Goal: Task Accomplishment & Management: Use online tool/utility

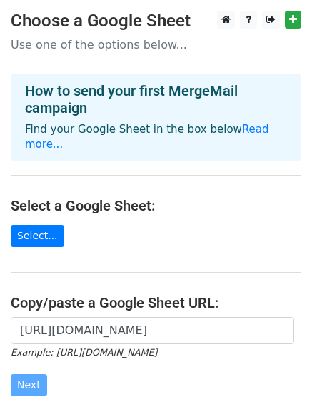
scroll to position [130, 0]
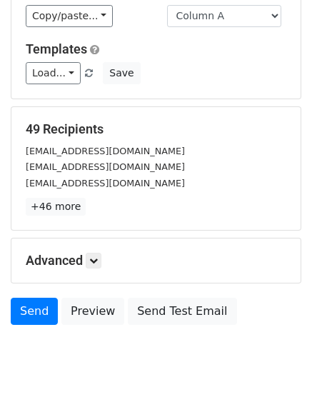
scroll to position [194, 0]
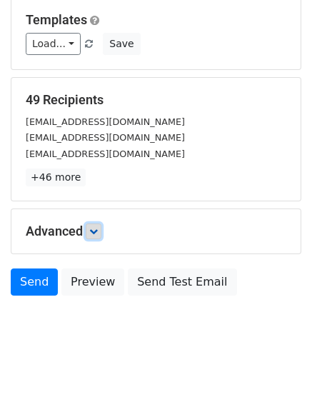
click at [98, 232] on icon at bounding box center [93, 231] width 9 height 9
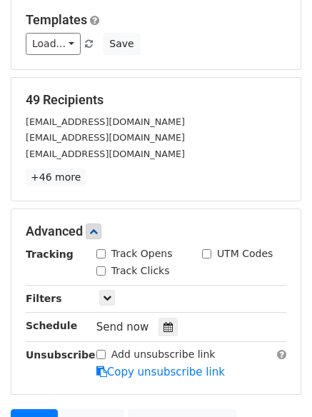
click at [104, 254] on input "Track Opens" at bounding box center [100, 253] width 9 height 9
checkbox input "true"
click at [103, 267] on input "Track Clicks" at bounding box center [100, 271] width 9 height 9
checkbox input "true"
click at [212, 253] on div "UTM Codes" at bounding box center [237, 254] width 71 height 15
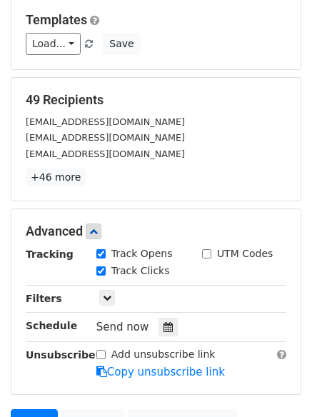
click at [207, 253] on input "UTM Codes" at bounding box center [206, 253] width 9 height 9
checkbox input "true"
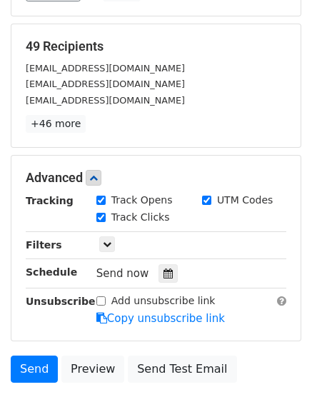
scroll to position [249, 0]
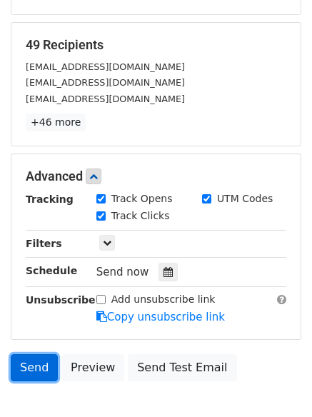
click at [32, 372] on link "Send" at bounding box center [34, 367] width 47 height 27
click at [36, 364] on link "Send" at bounding box center [34, 367] width 47 height 27
